Goal: Information Seeking & Learning: Learn about a topic

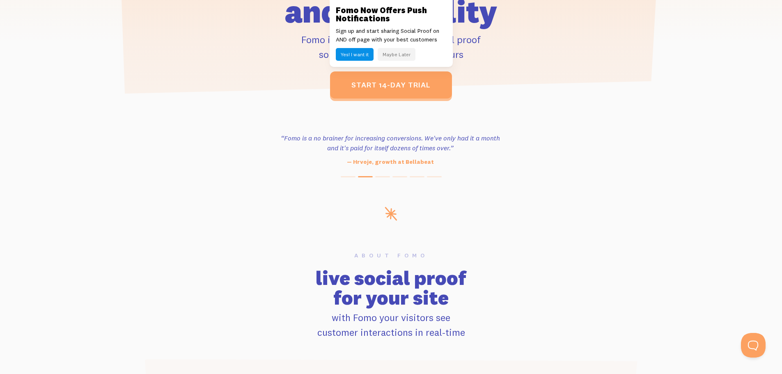
scroll to position [369, 0]
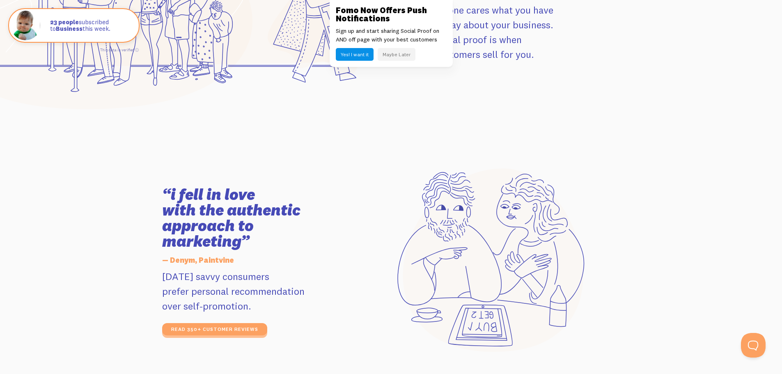
scroll to position [1354, 0]
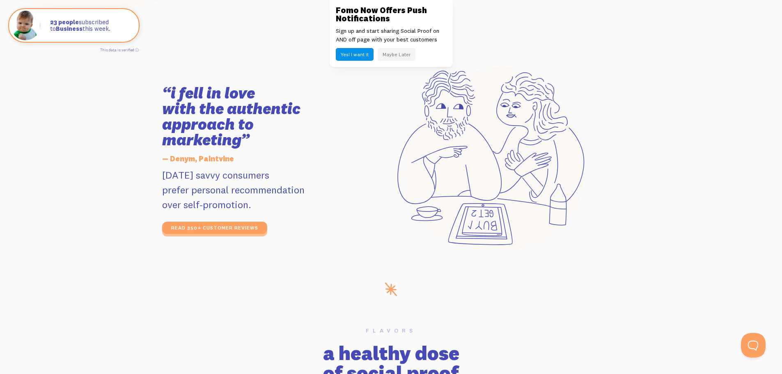
click at [408, 59] on button "Maybe Later" at bounding box center [397, 54] width 38 height 13
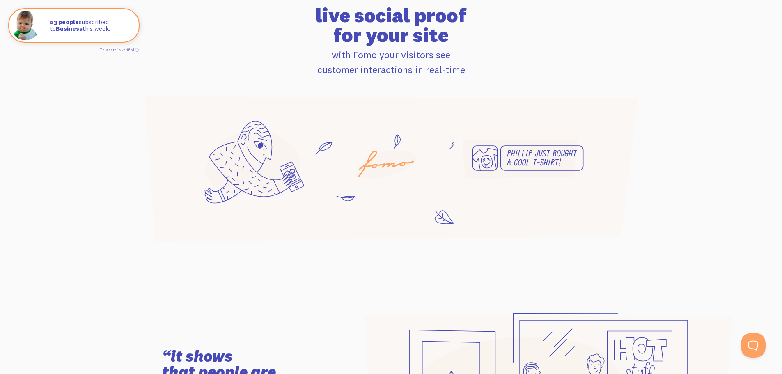
scroll to position [0, 0]
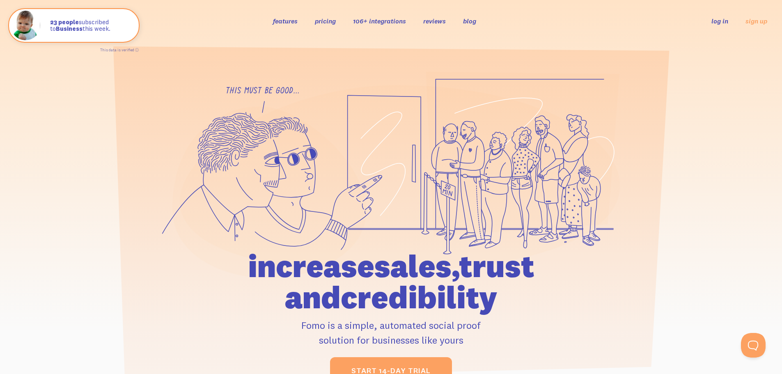
click at [289, 25] on link "features" at bounding box center [285, 21] width 25 height 8
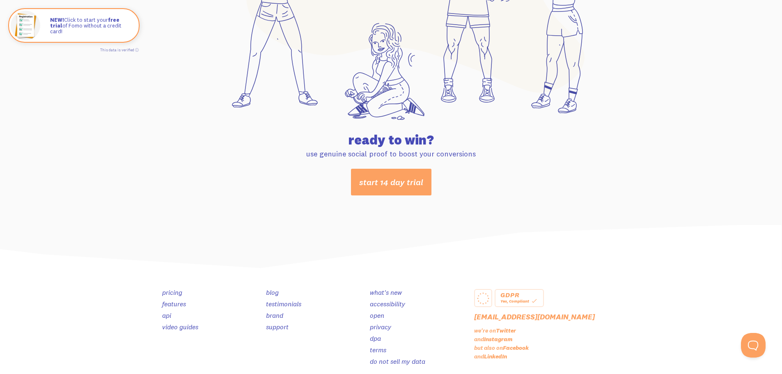
scroll to position [4318, 0]
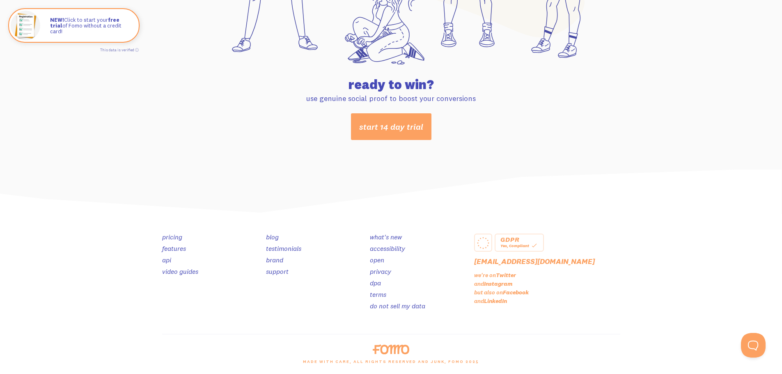
drag, startPoint x: 784, startPoint y: 96, endPoint x: 24, endPoint y: 21, distance: 763.5
click at [169, 248] on link "features" at bounding box center [174, 248] width 24 height 8
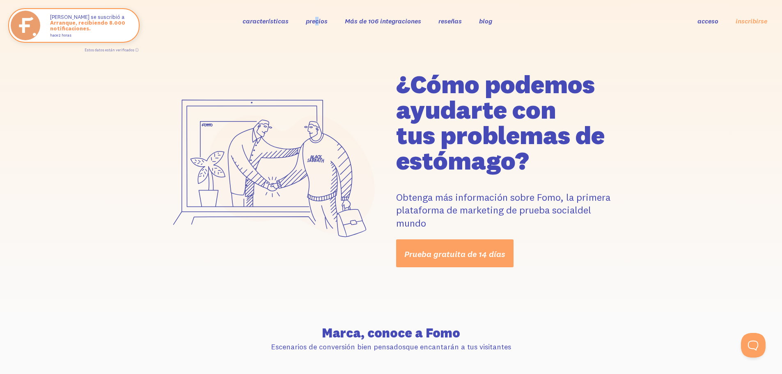
click at [318, 16] on div "características precios Más de 106 integraciones reseñas blog acceso inscribirs…" at bounding box center [391, 21] width 752 height 22
click at [320, 18] on font "precios" at bounding box center [317, 21] width 22 height 8
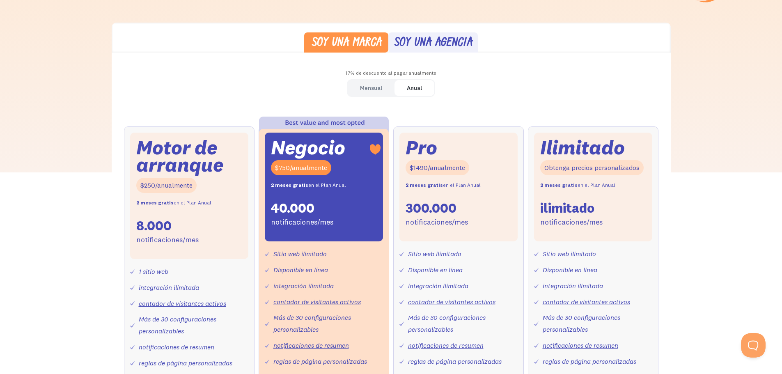
scroll to position [246, 0]
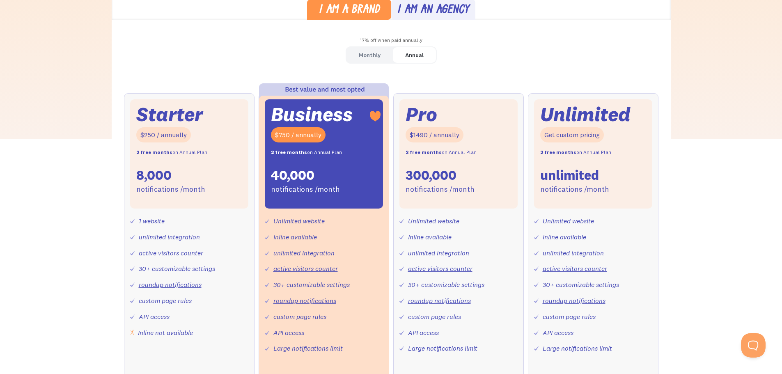
click at [486, 59] on div "Monthly Annual Starter $25 / month 8,000 notifications /month 1 website unlimit…" at bounding box center [391, 235] width 559 height 378
click at [365, 57] on div "Monthly" at bounding box center [370, 55] width 22 height 12
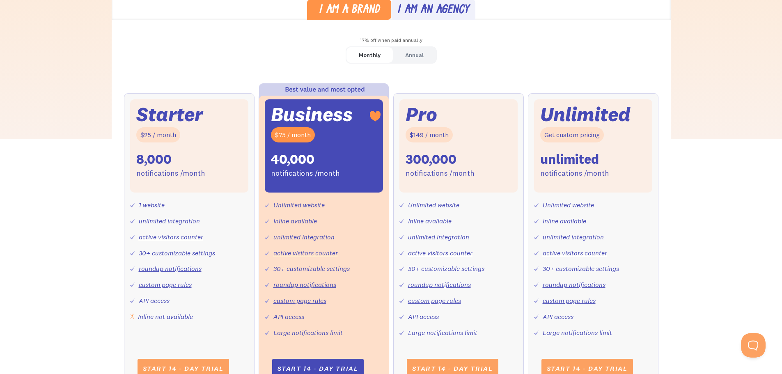
click at [401, 53] on link "Annual" at bounding box center [414, 55] width 43 height 16
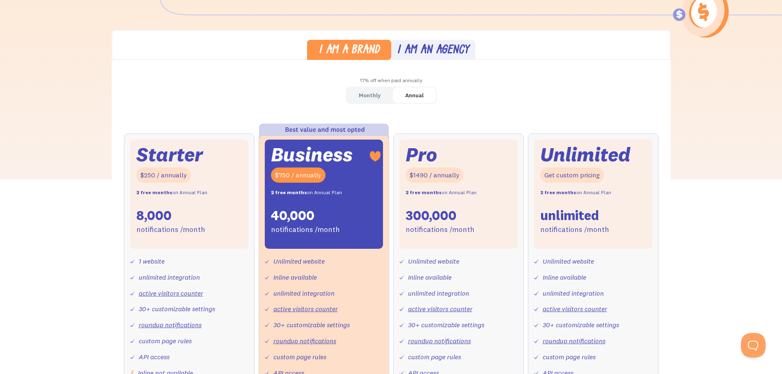
scroll to position [205, 0]
click at [375, 95] on div "Monthly" at bounding box center [370, 96] width 22 height 12
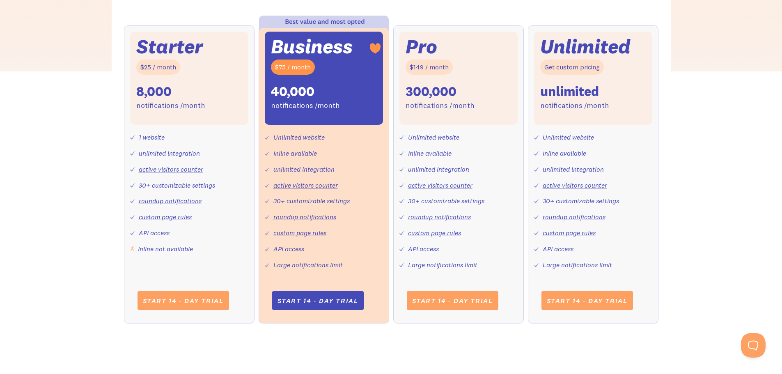
scroll to position [328, 0]
